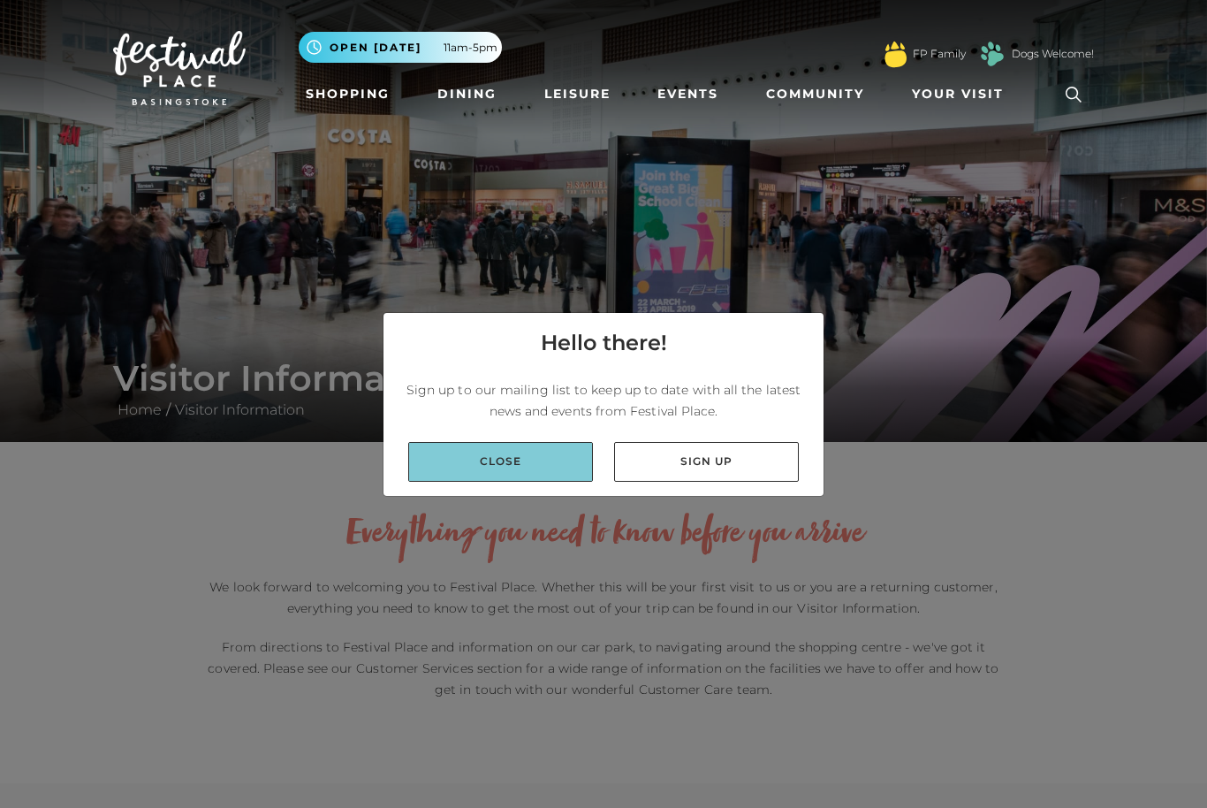
click at [551, 482] on link "Close" at bounding box center [500, 462] width 185 height 40
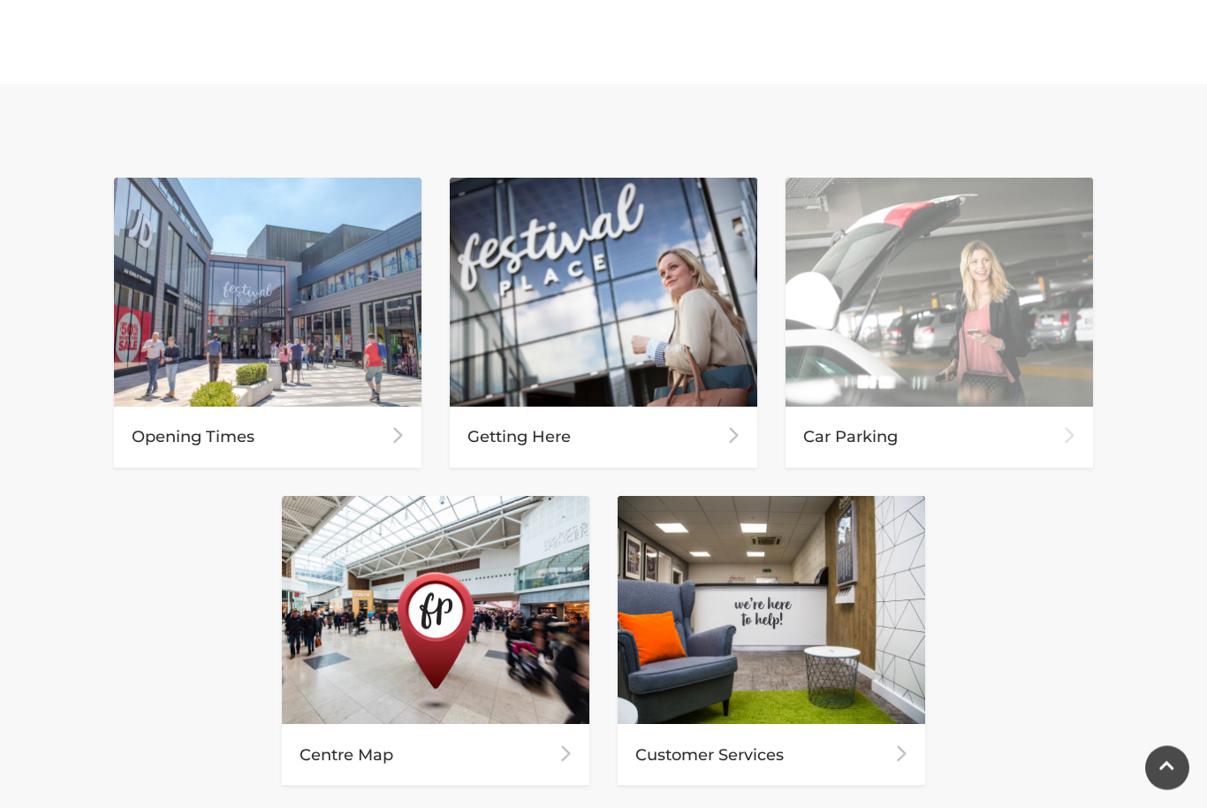
scroll to position [699, 0]
click at [885, 440] on div "Car Parking" at bounding box center [940, 437] width 308 height 61
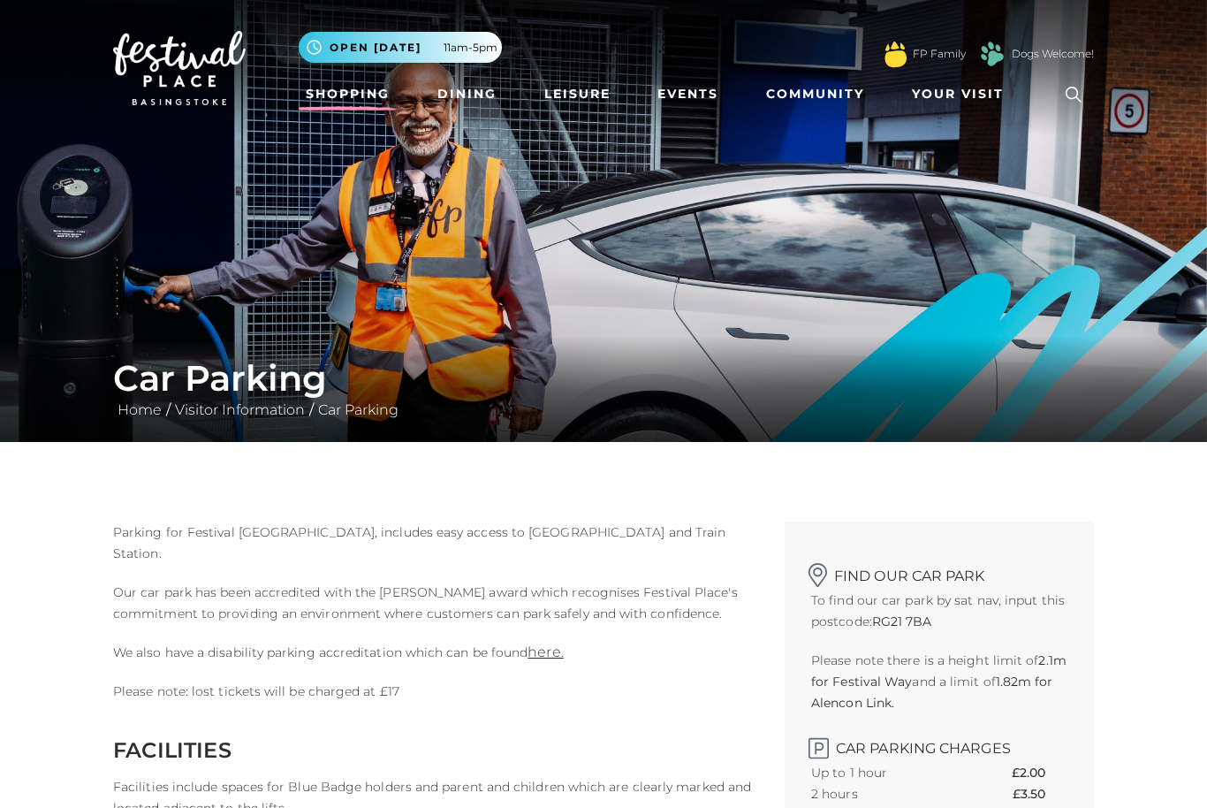
click at [346, 95] on link "Shopping" at bounding box center [348, 94] width 98 height 33
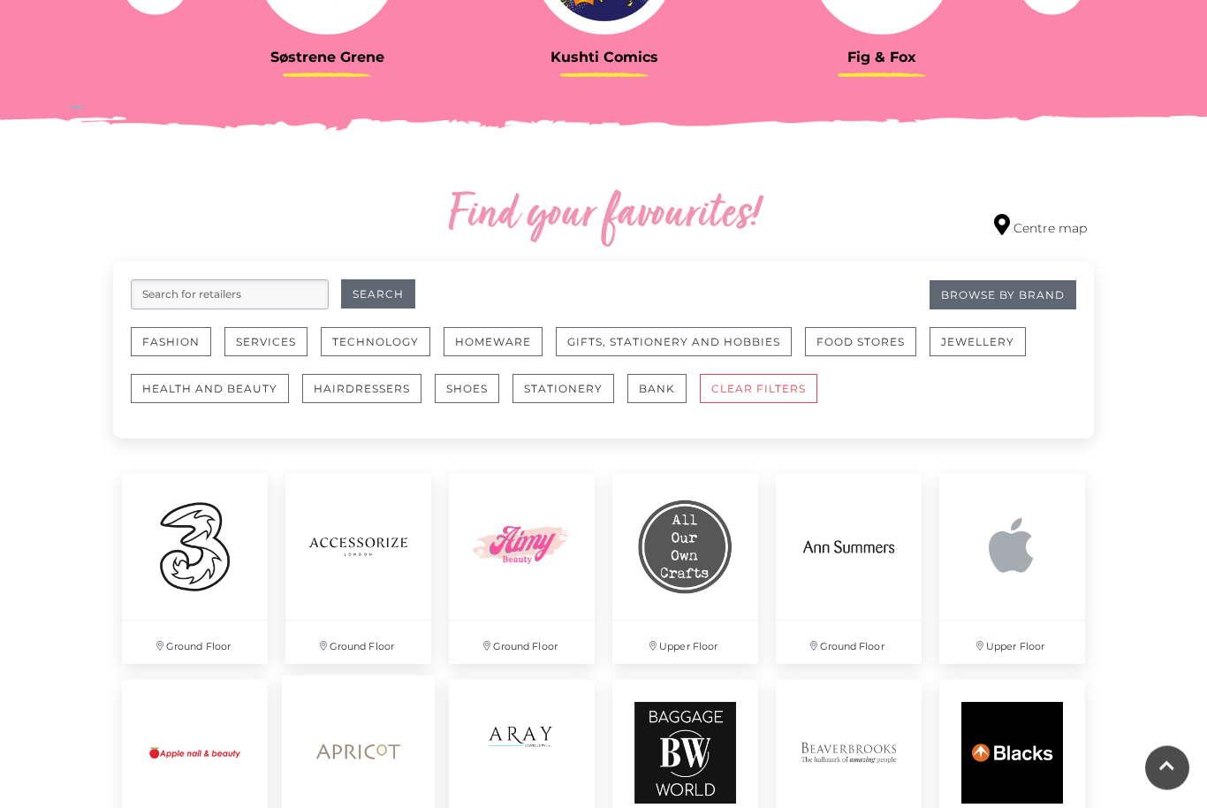
scroll to position [836, 0]
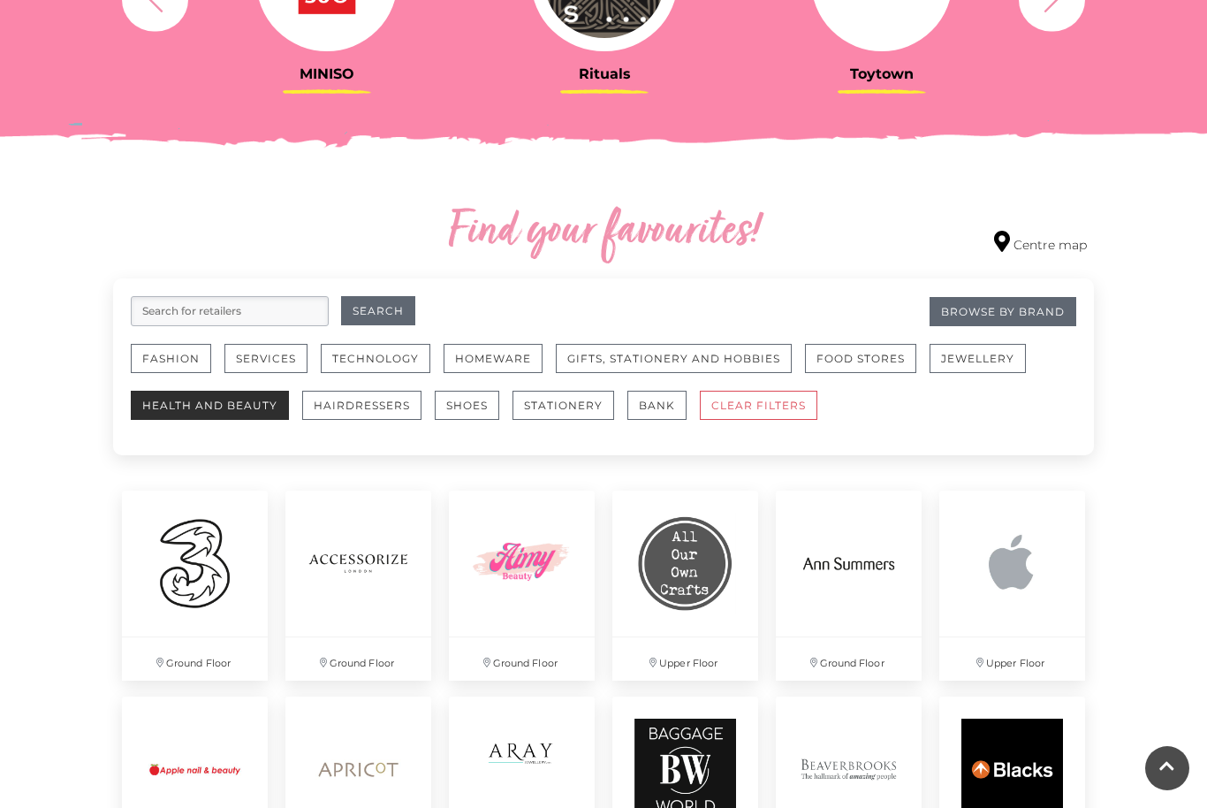
click at [243, 405] on button "Health and Beauty" at bounding box center [210, 405] width 158 height 29
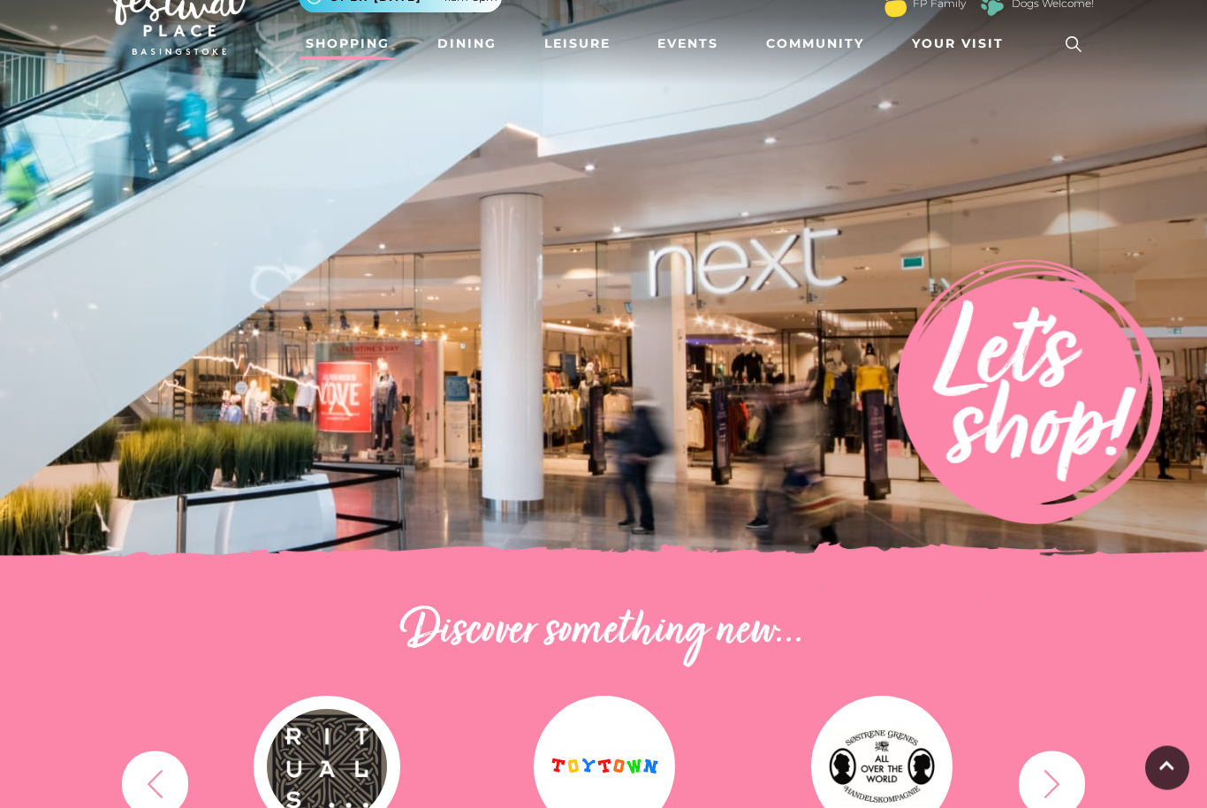
scroll to position [0, 0]
